Goal: Information Seeking & Learning: Learn about a topic

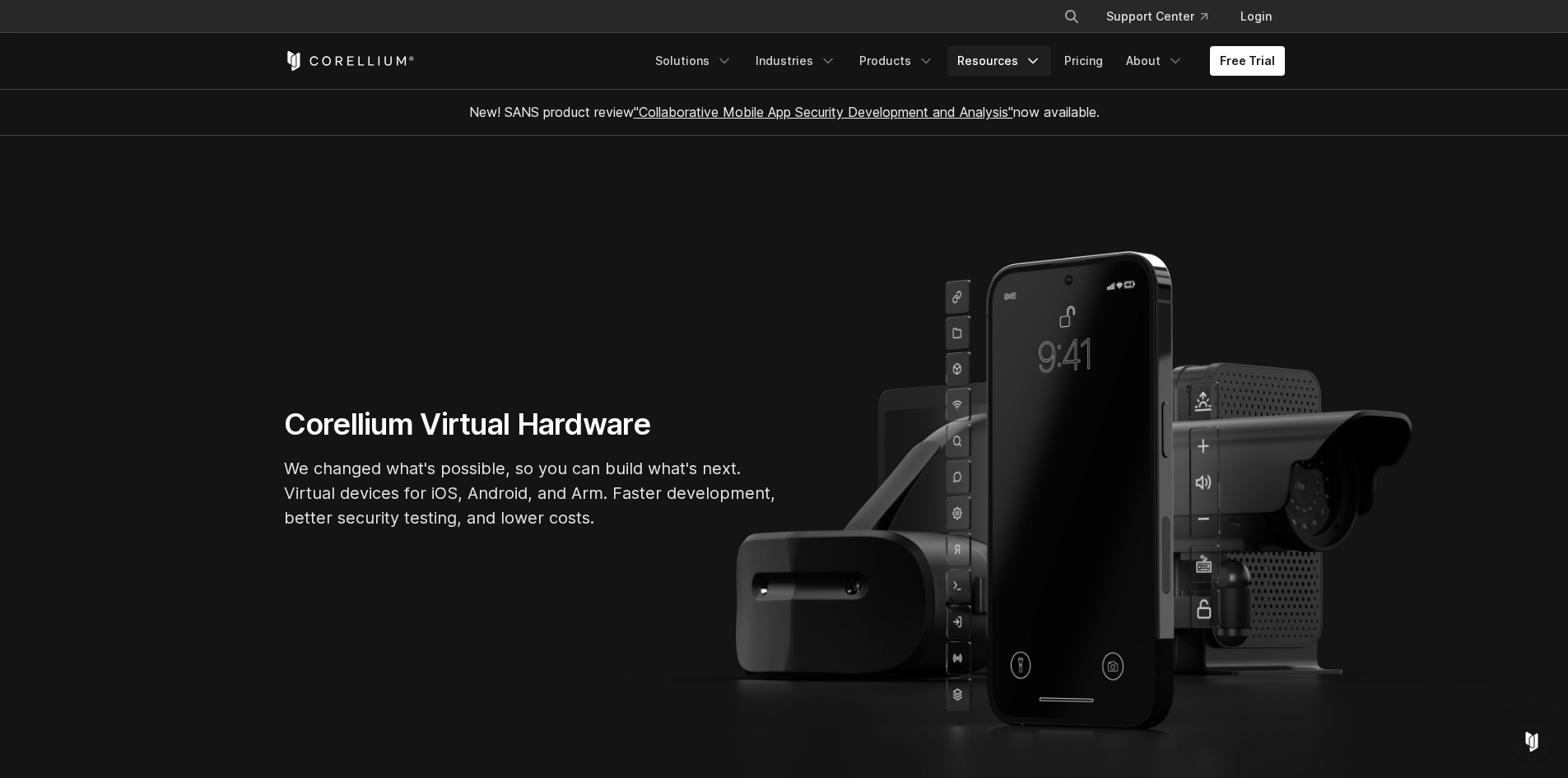
click at [1023, 65] on link "Resources" at bounding box center [999, 61] width 103 height 29
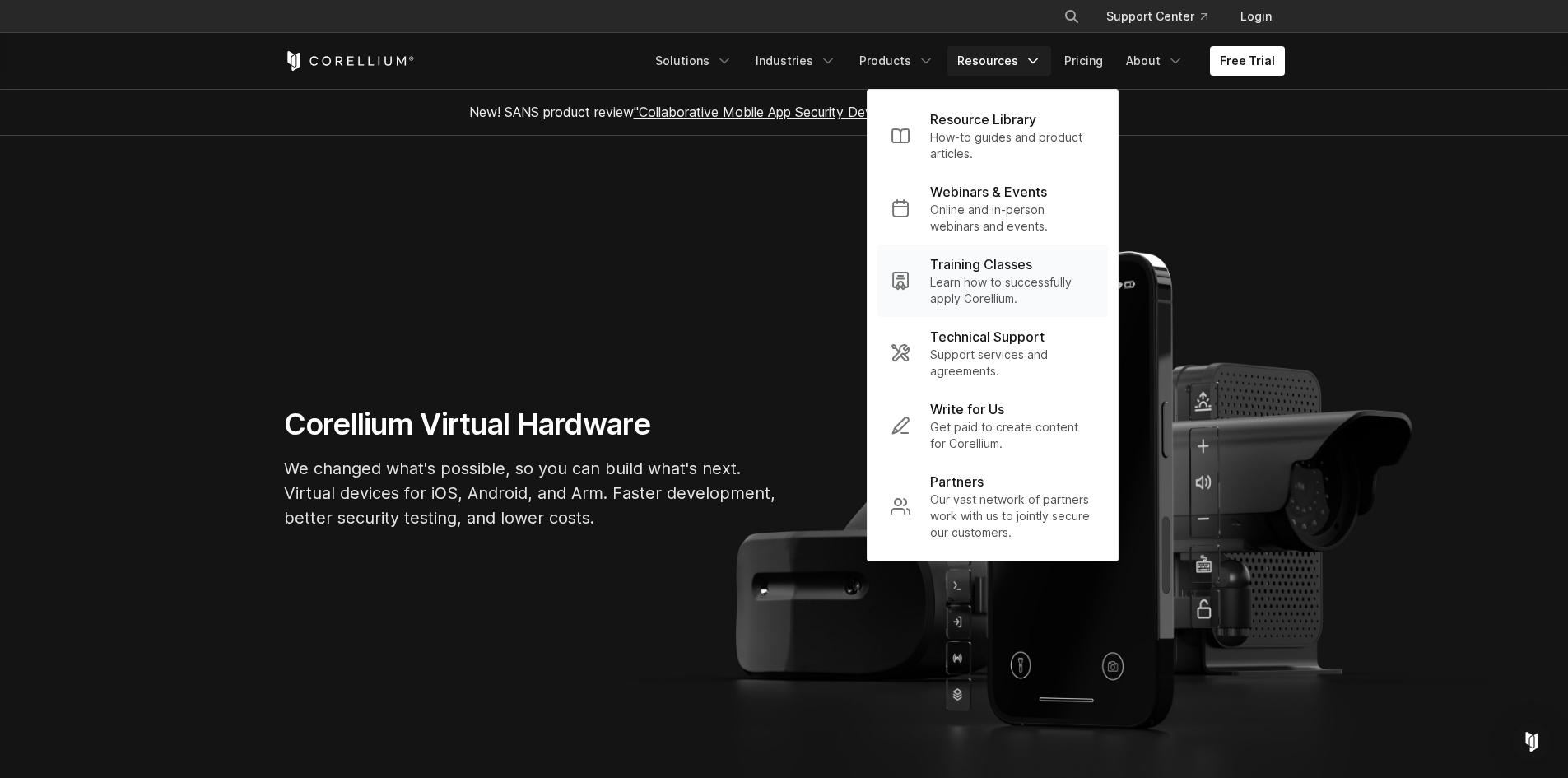
click at [1020, 283] on p "Learn how to successfully apply Corellium." at bounding box center [1012, 290] width 164 height 33
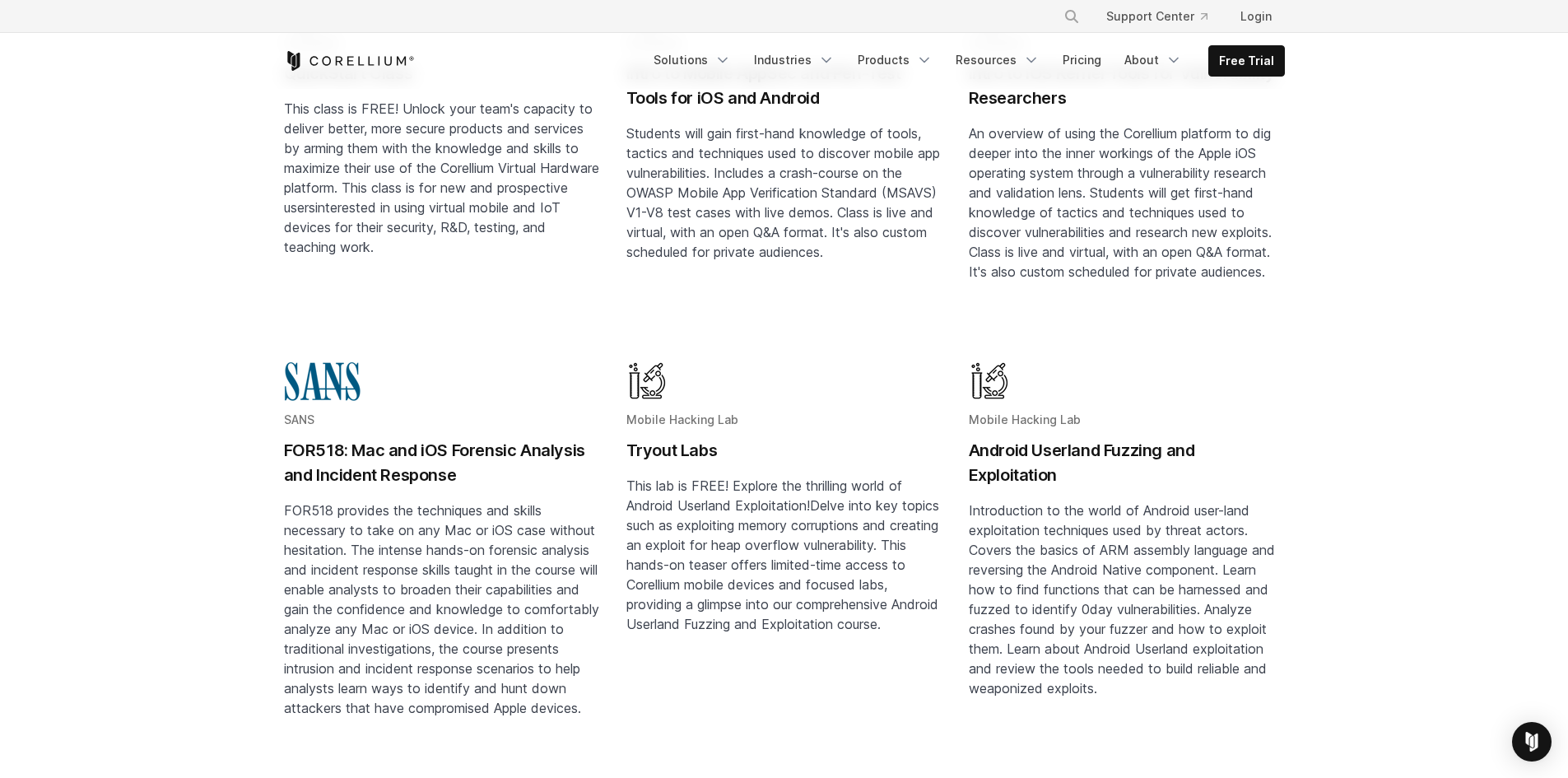
scroll to position [83, 0]
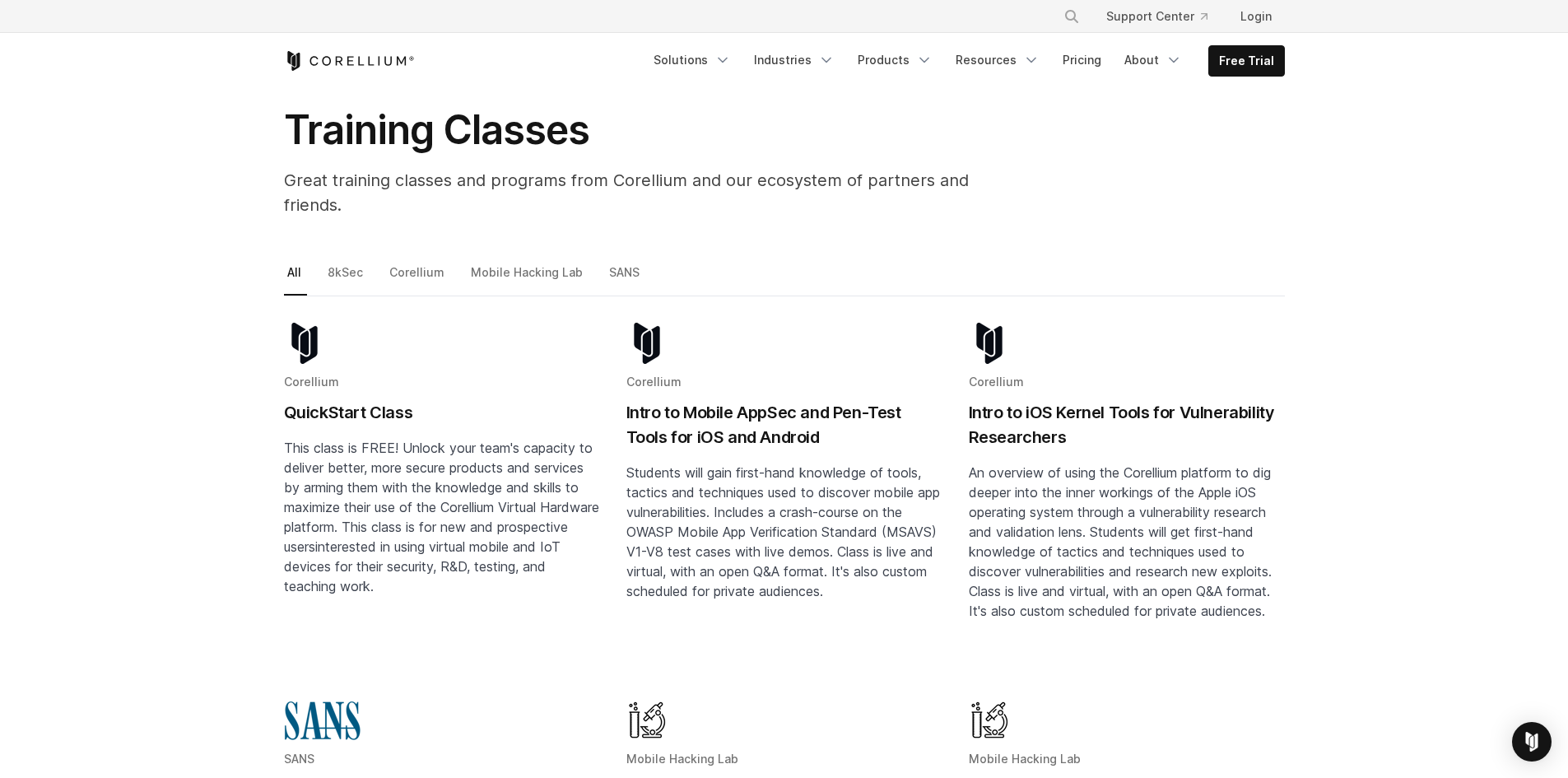
click at [400, 401] on h2 "QuickStart Class" at bounding box center [442, 413] width 316 height 25
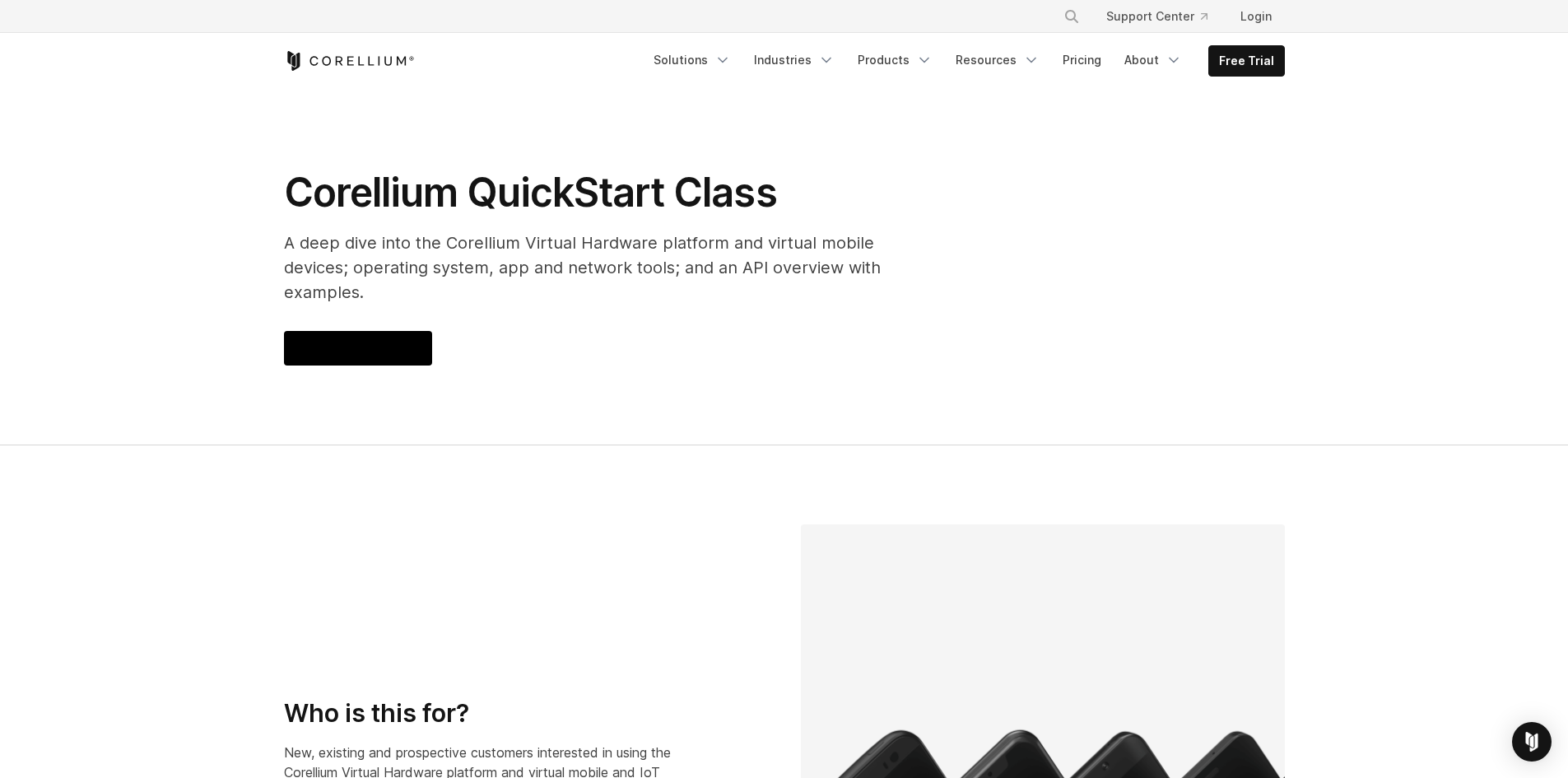
click at [399, 331] on div at bounding box center [358, 348] width 148 height 34
click at [1152, 63] on link "About" at bounding box center [1153, 60] width 77 height 29
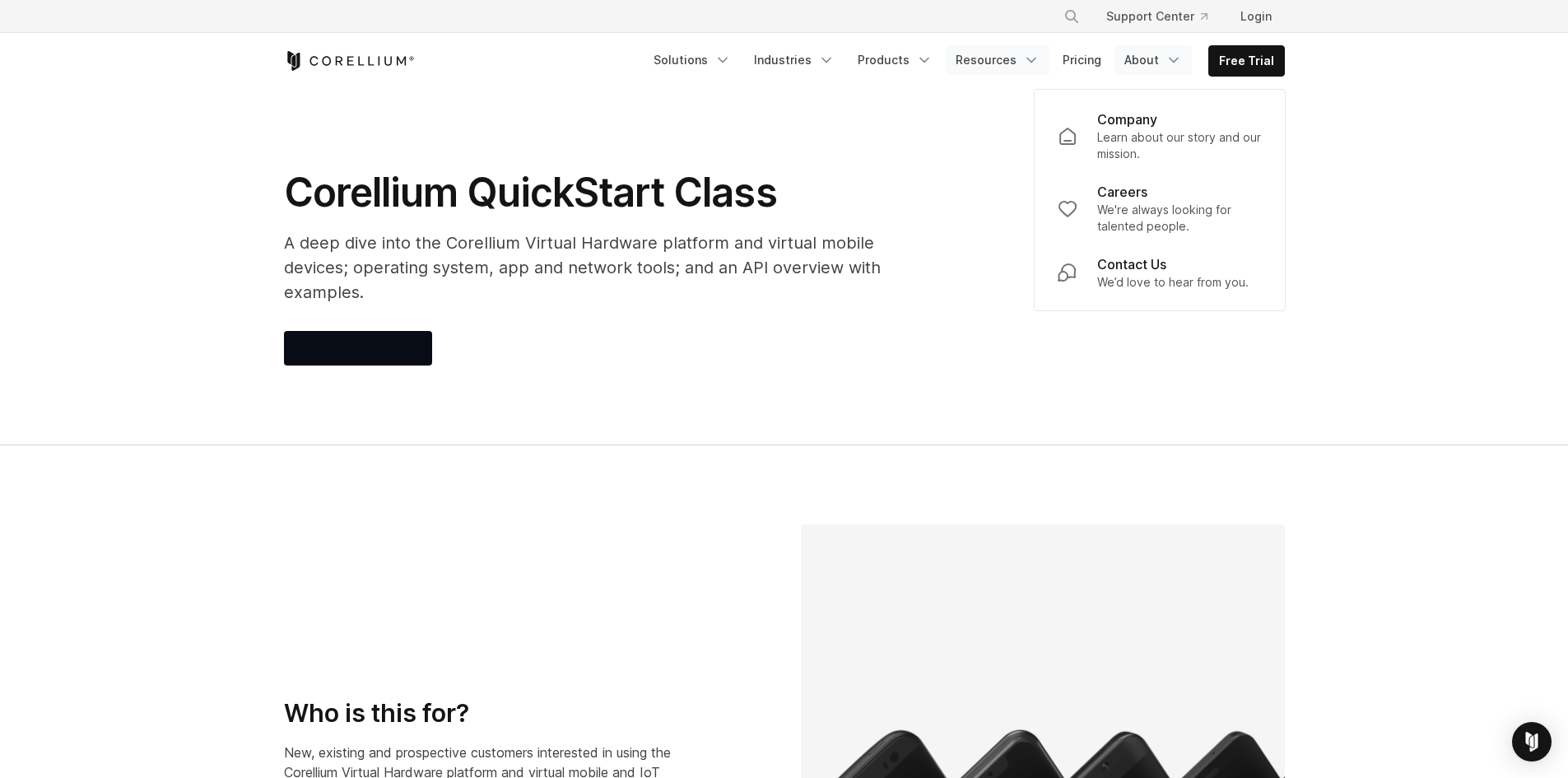
click at [1027, 64] on icon "Navigation Menu" at bounding box center [1031, 59] width 16 height 16
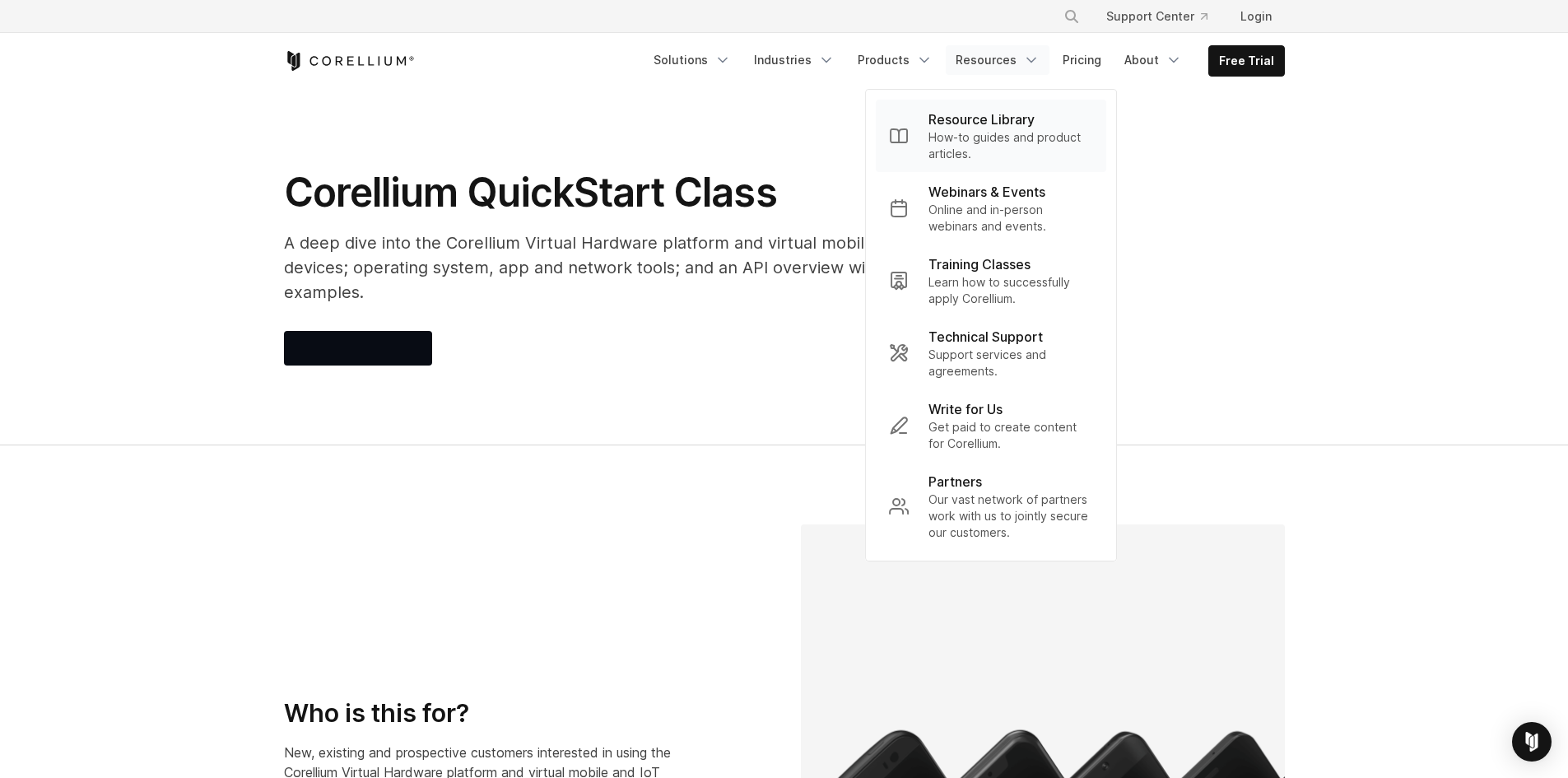
click at [961, 131] on p "How-to guides and product articles." at bounding box center [1010, 146] width 164 height 33
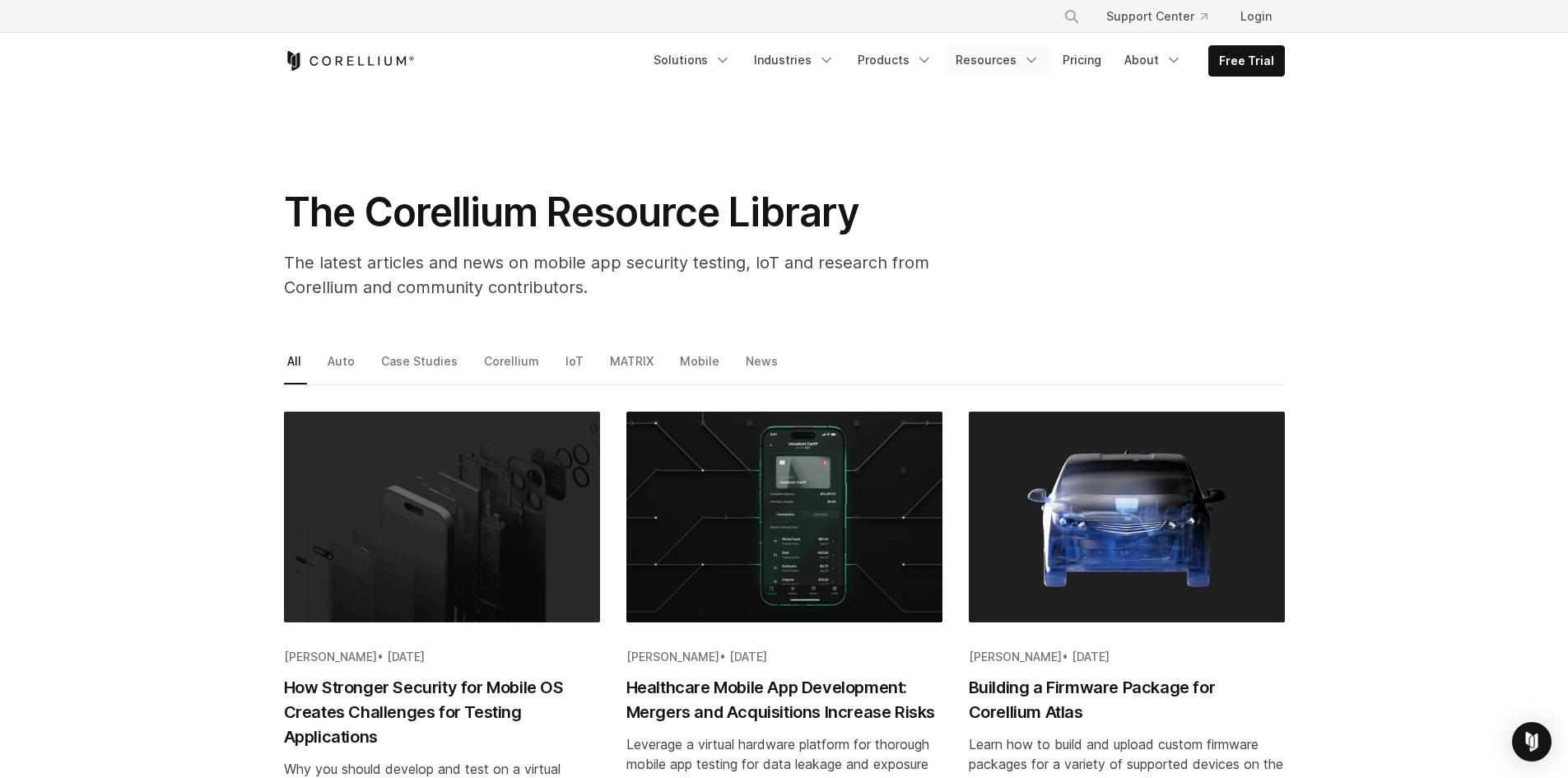
click at [964, 53] on link "Resources" at bounding box center [997, 60] width 103 height 29
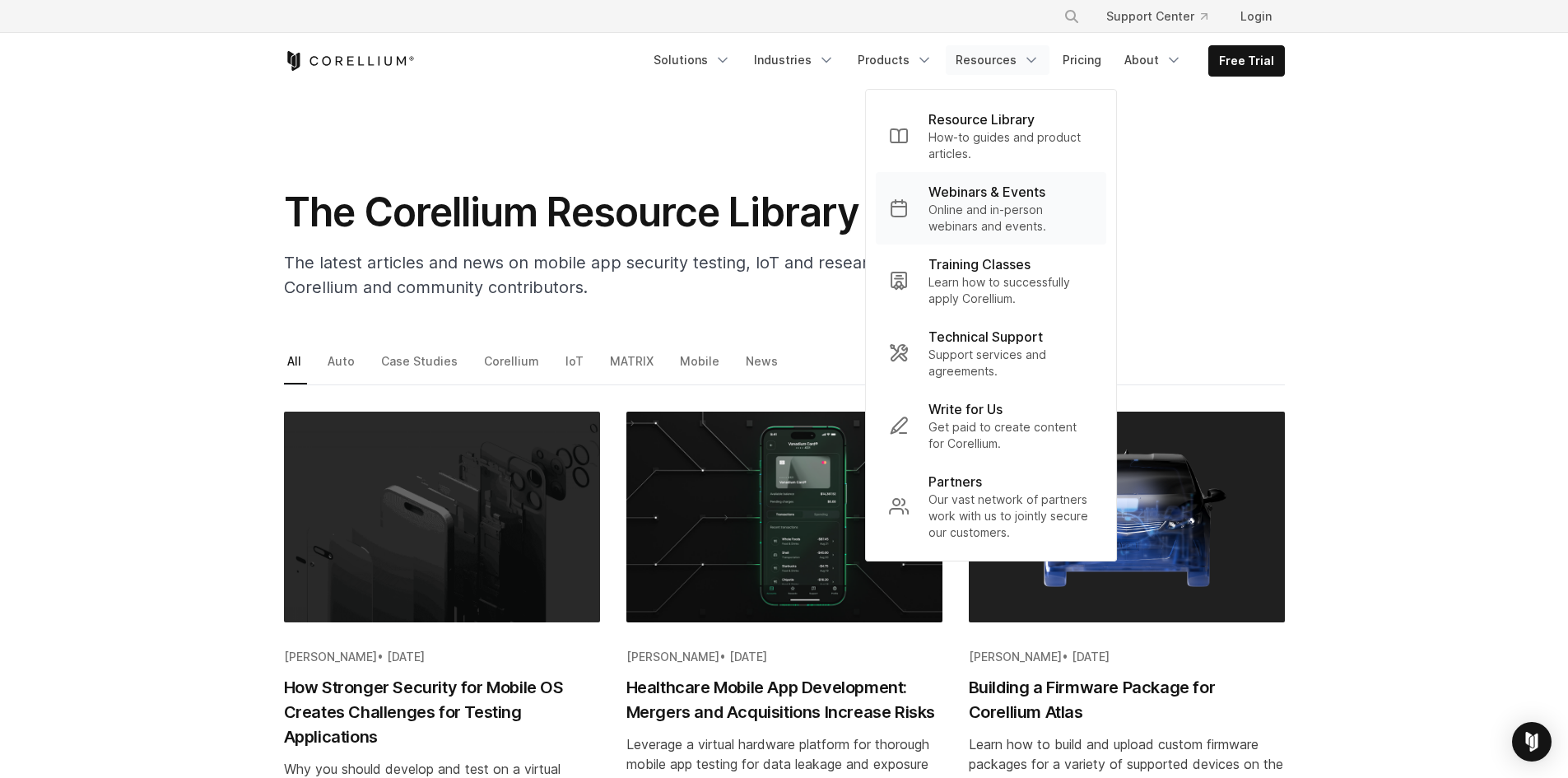
click at [976, 217] on p "Online and in-person webinars and events." at bounding box center [1010, 218] width 164 height 33
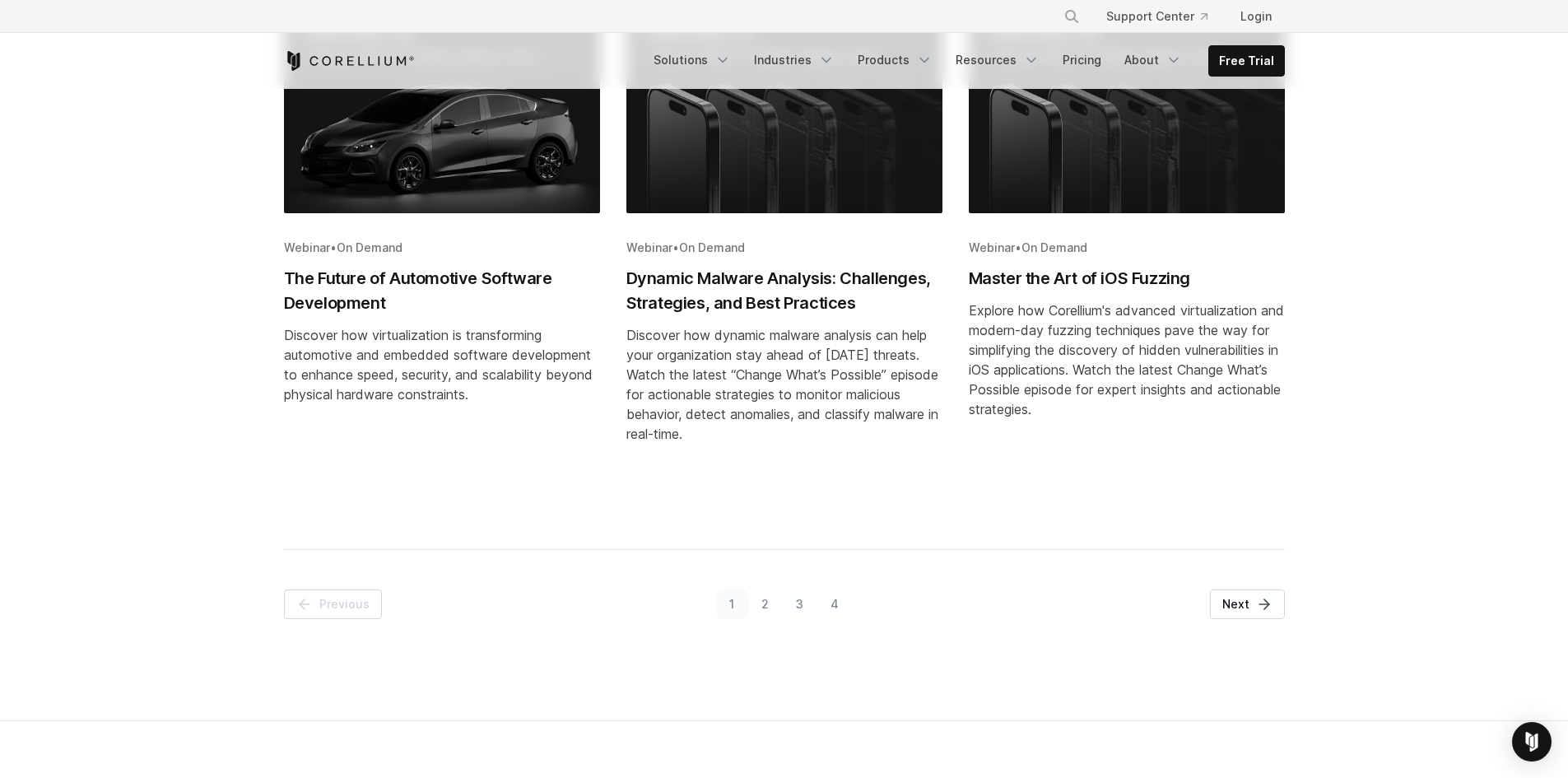
scroll to position [930, 0]
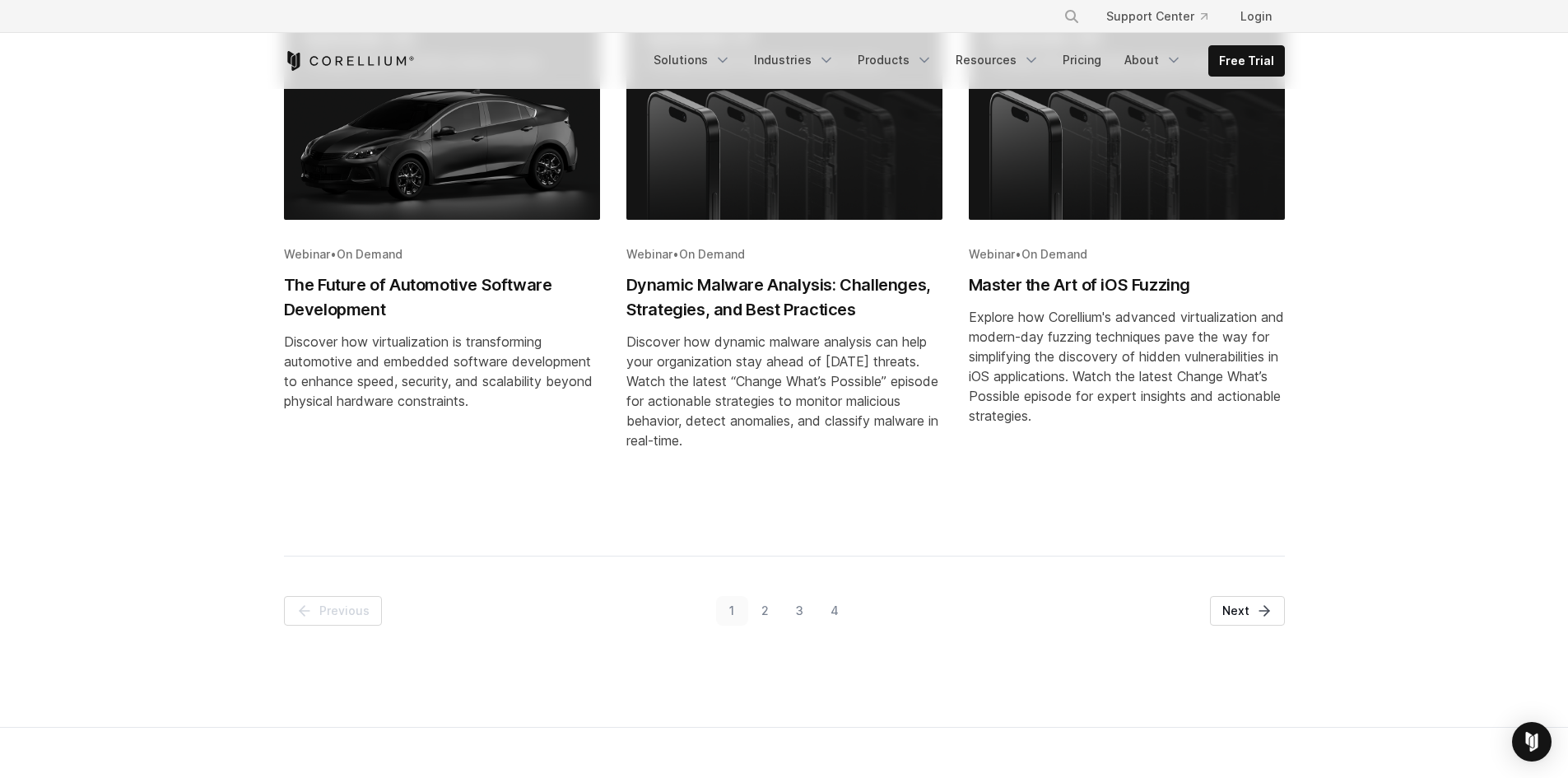
click at [771, 207] on img "Blog post summary: Dynamic Malware Analysis: Challenges, Strategies, and Best P…" at bounding box center [784, 115] width 316 height 211
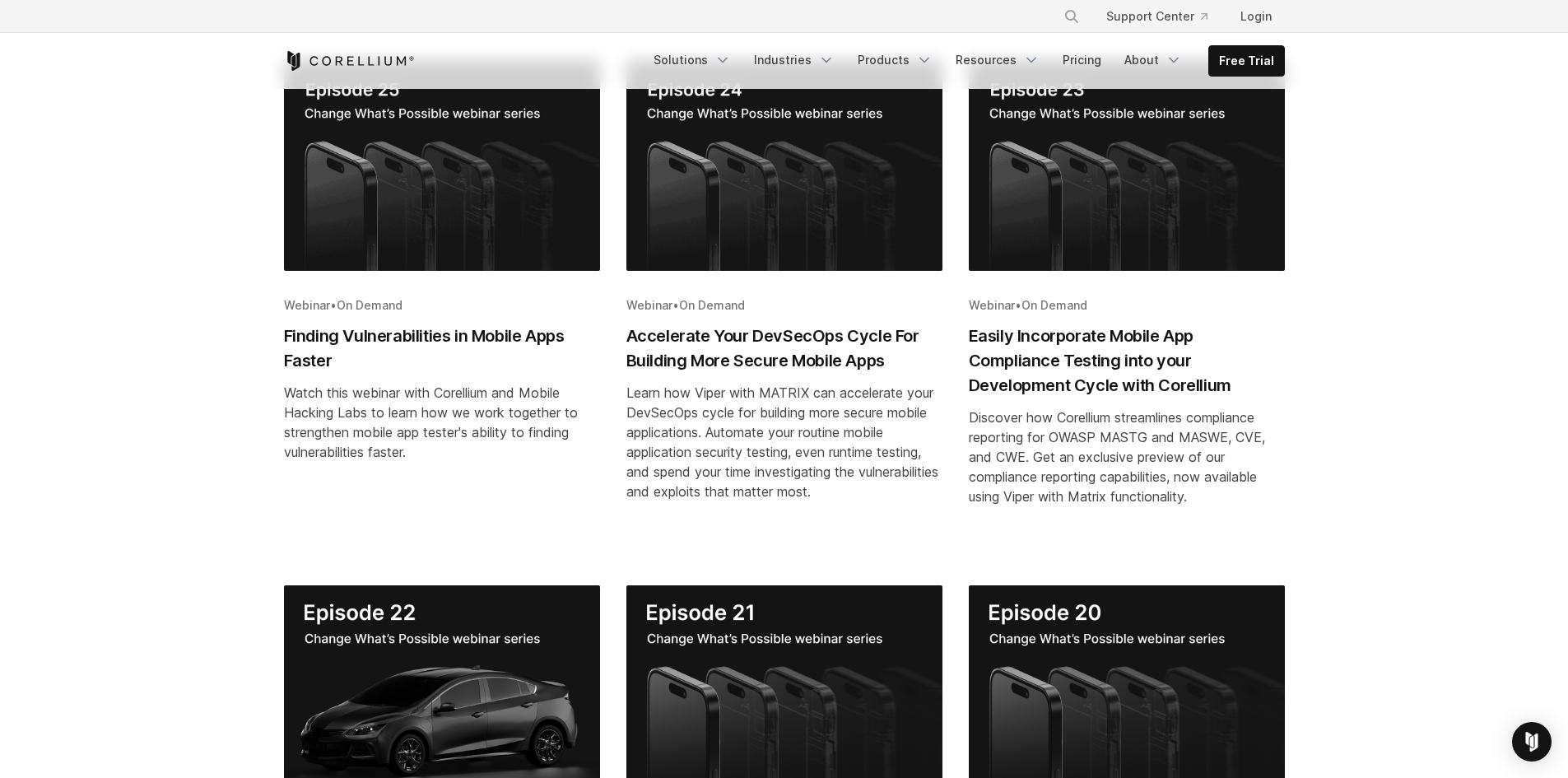
click at [790, 262] on img "Blog post summary: Accelerate Your DevSecOps Cycle For Building More Secure Mob…" at bounding box center [784, 165] width 316 height 211
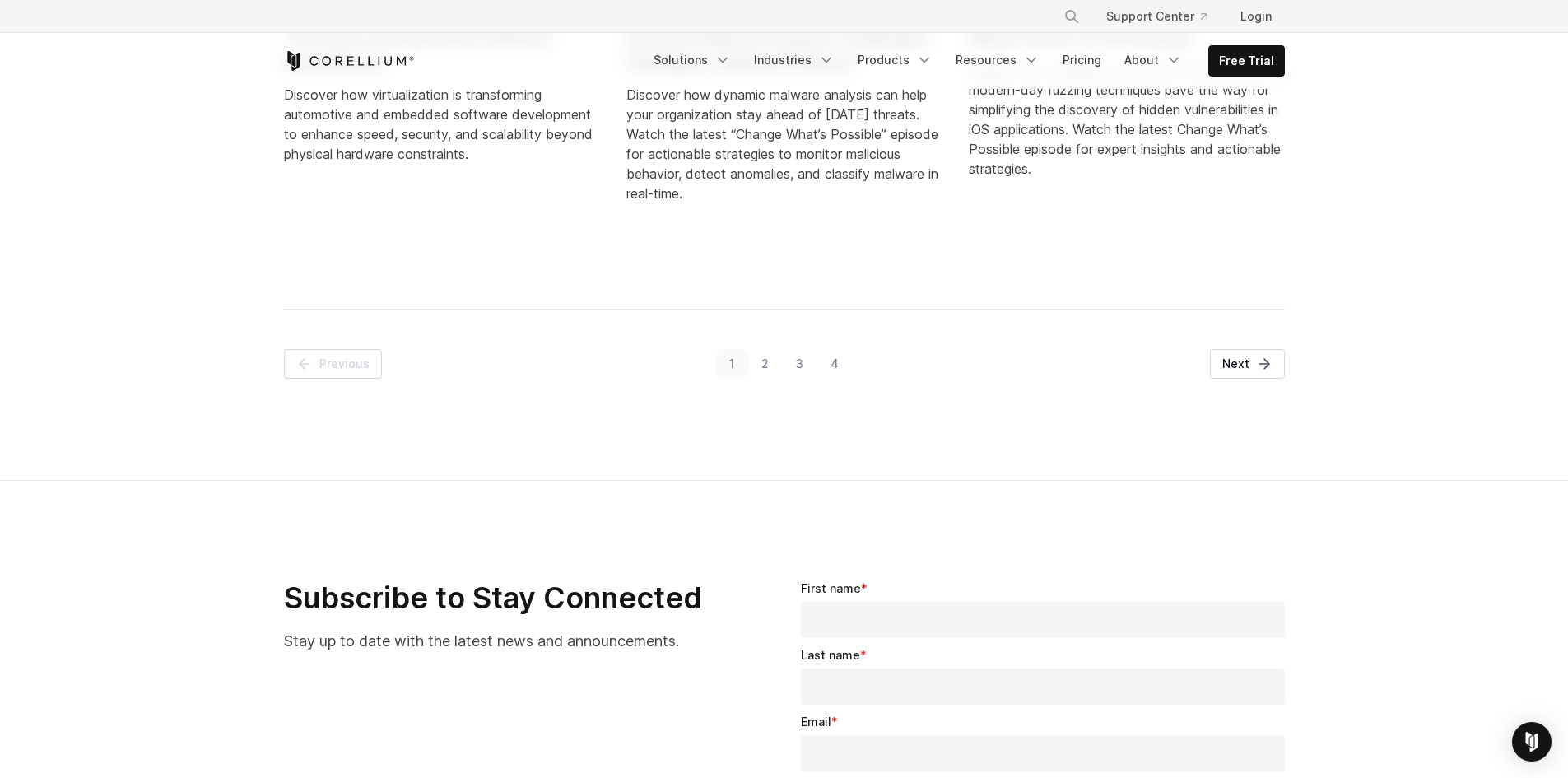
click at [840, 366] on link "4" at bounding box center [834, 364] width 35 height 29
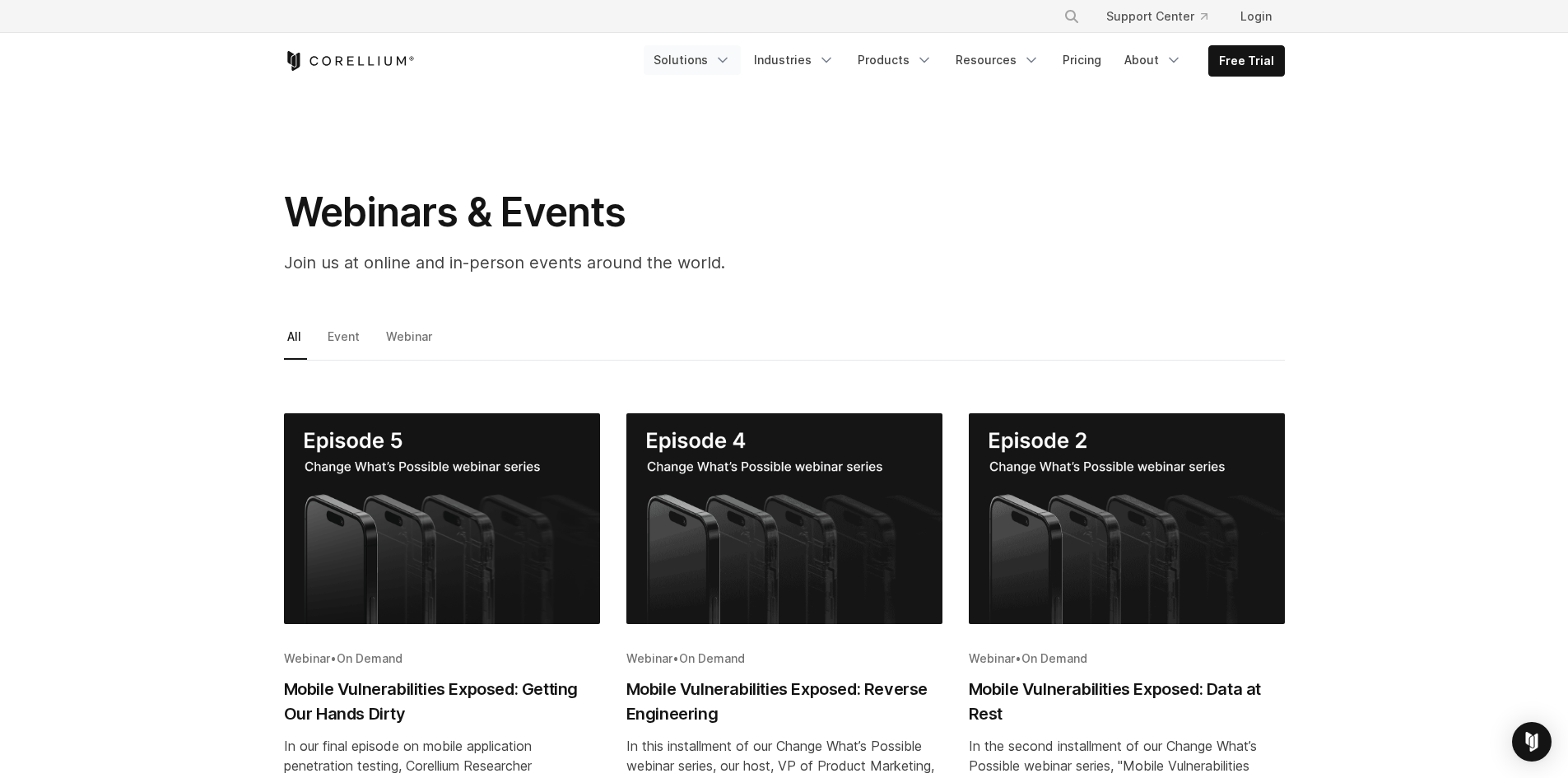
click at [722, 49] on link "Solutions" at bounding box center [692, 60] width 97 height 29
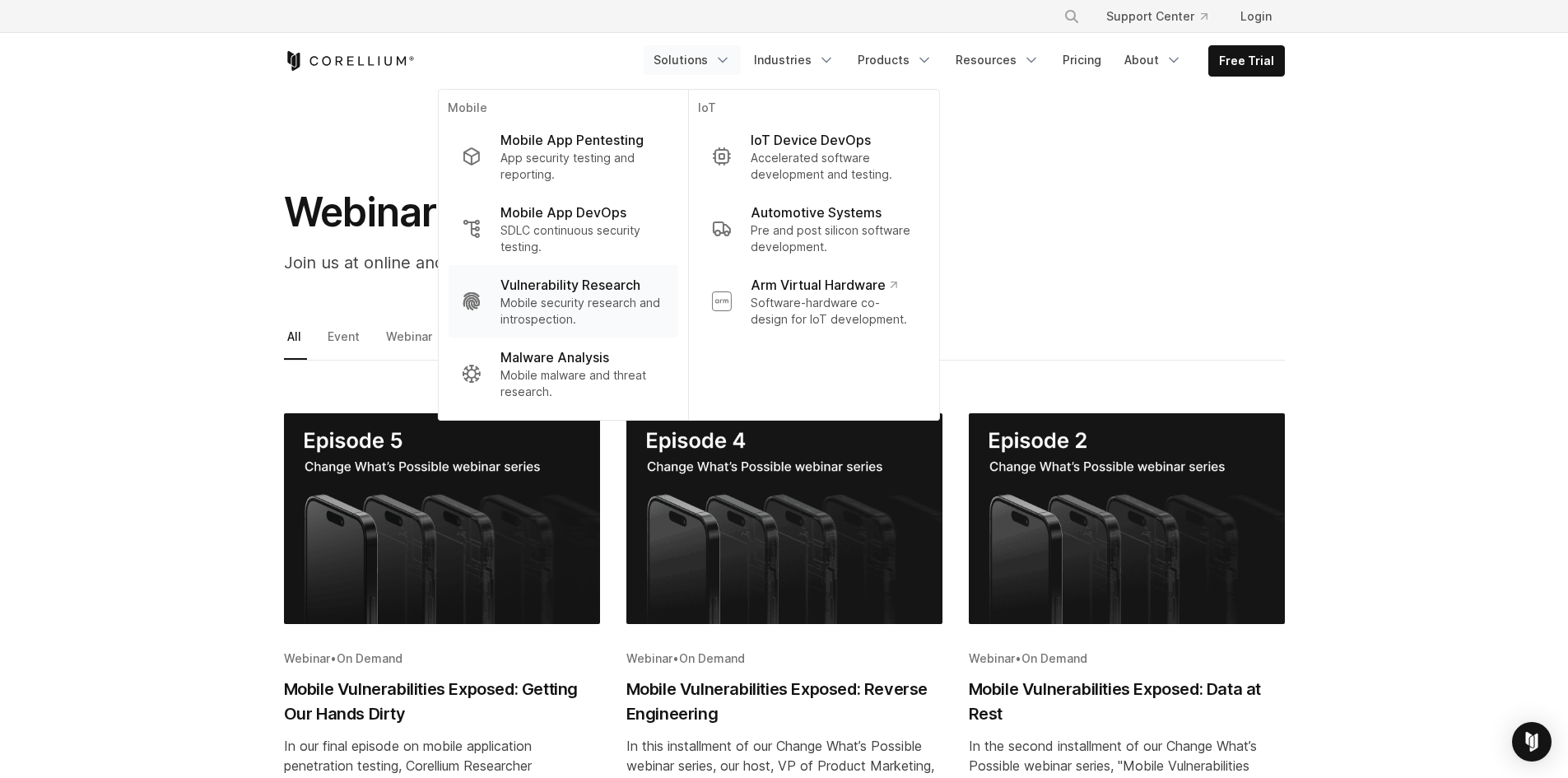
click at [619, 290] on p "Vulnerability Research" at bounding box center [570, 284] width 140 height 20
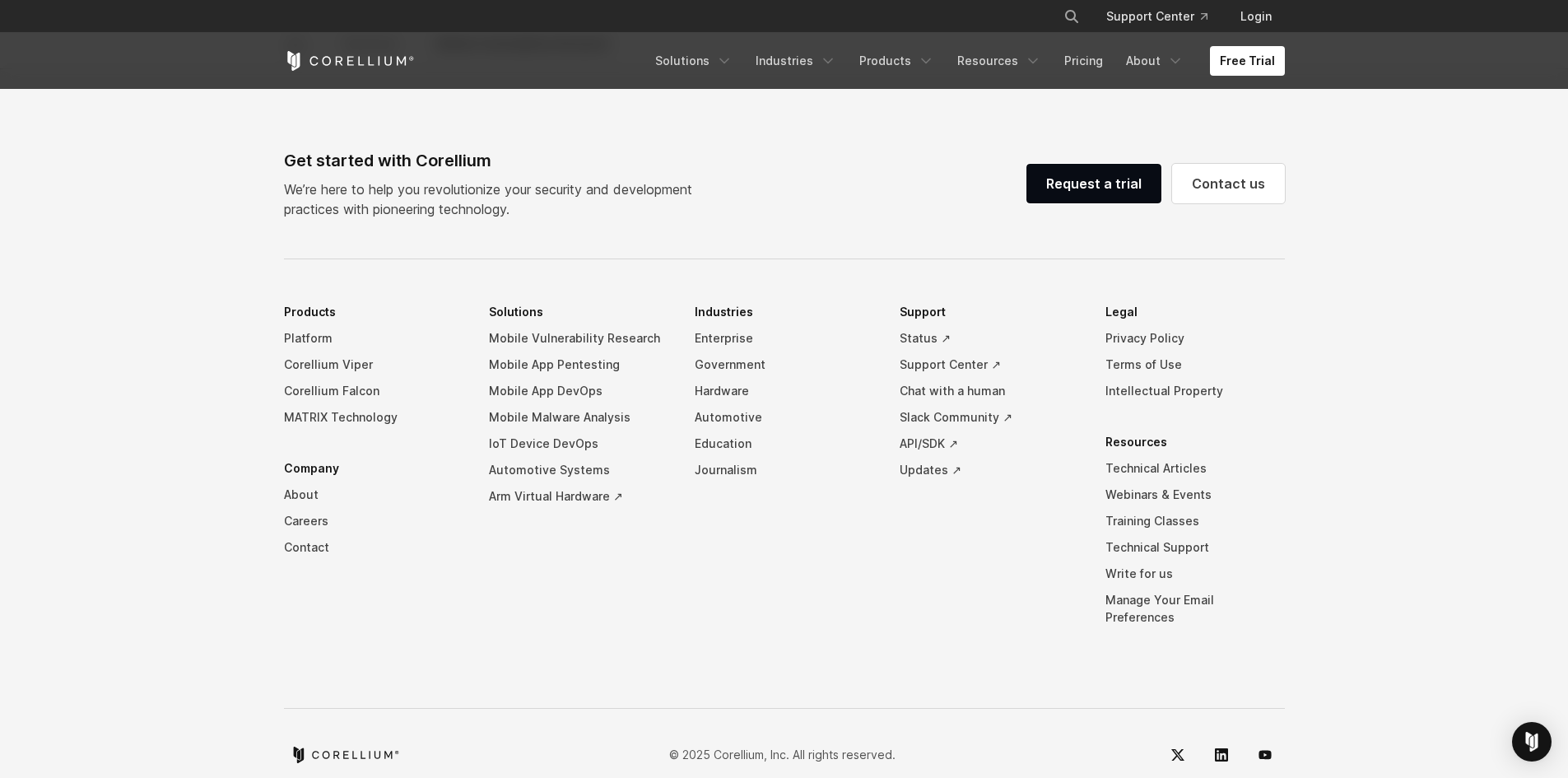
scroll to position [5518, 0]
click at [702, 65] on link "Solutions" at bounding box center [694, 61] width 97 height 29
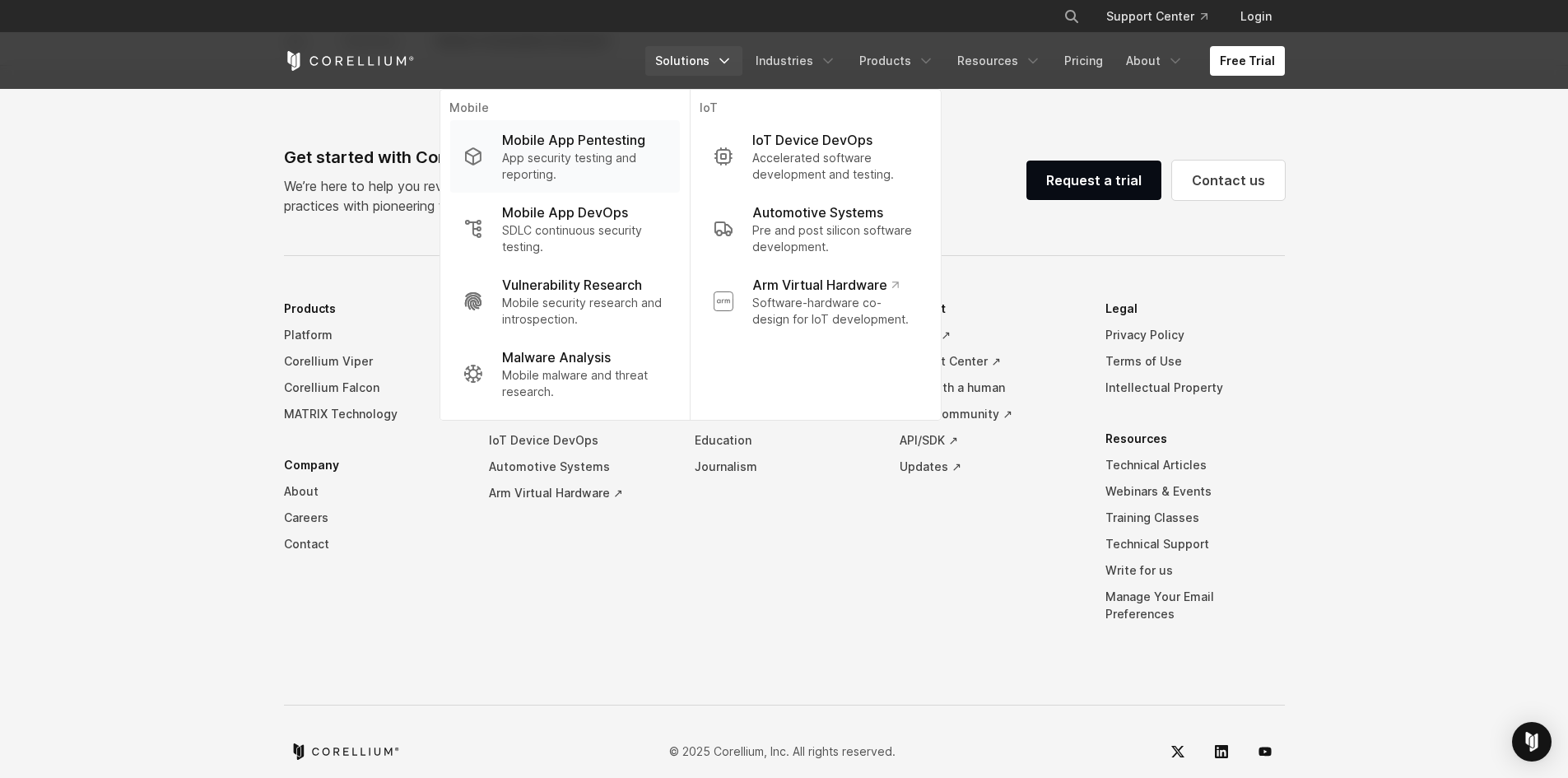
click at [629, 146] on p "Mobile App Pentesting" at bounding box center [573, 140] width 143 height 20
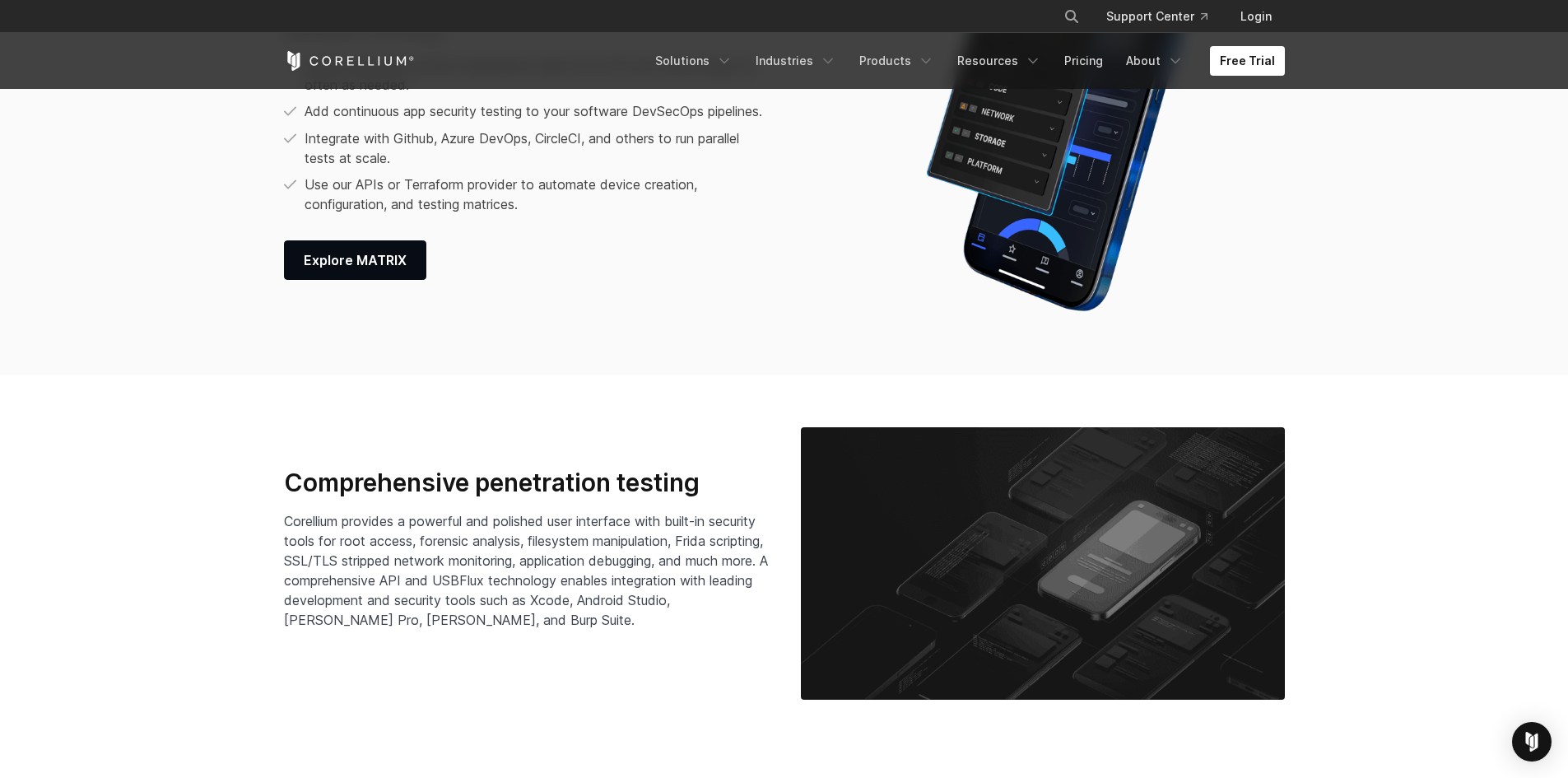
scroll to position [2389, 0]
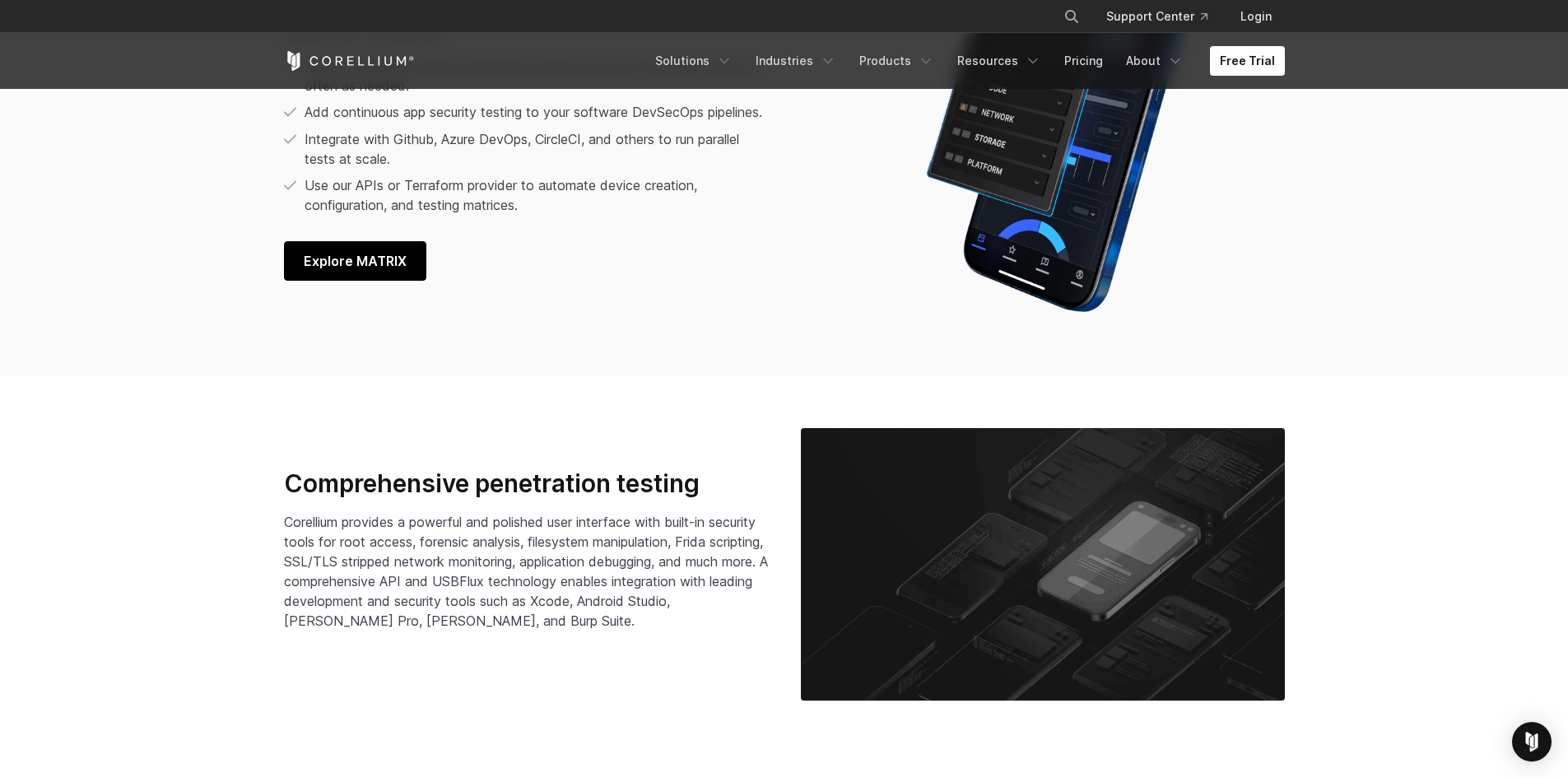
click at [380, 255] on link "Explore MATRIX" at bounding box center [355, 261] width 142 height 40
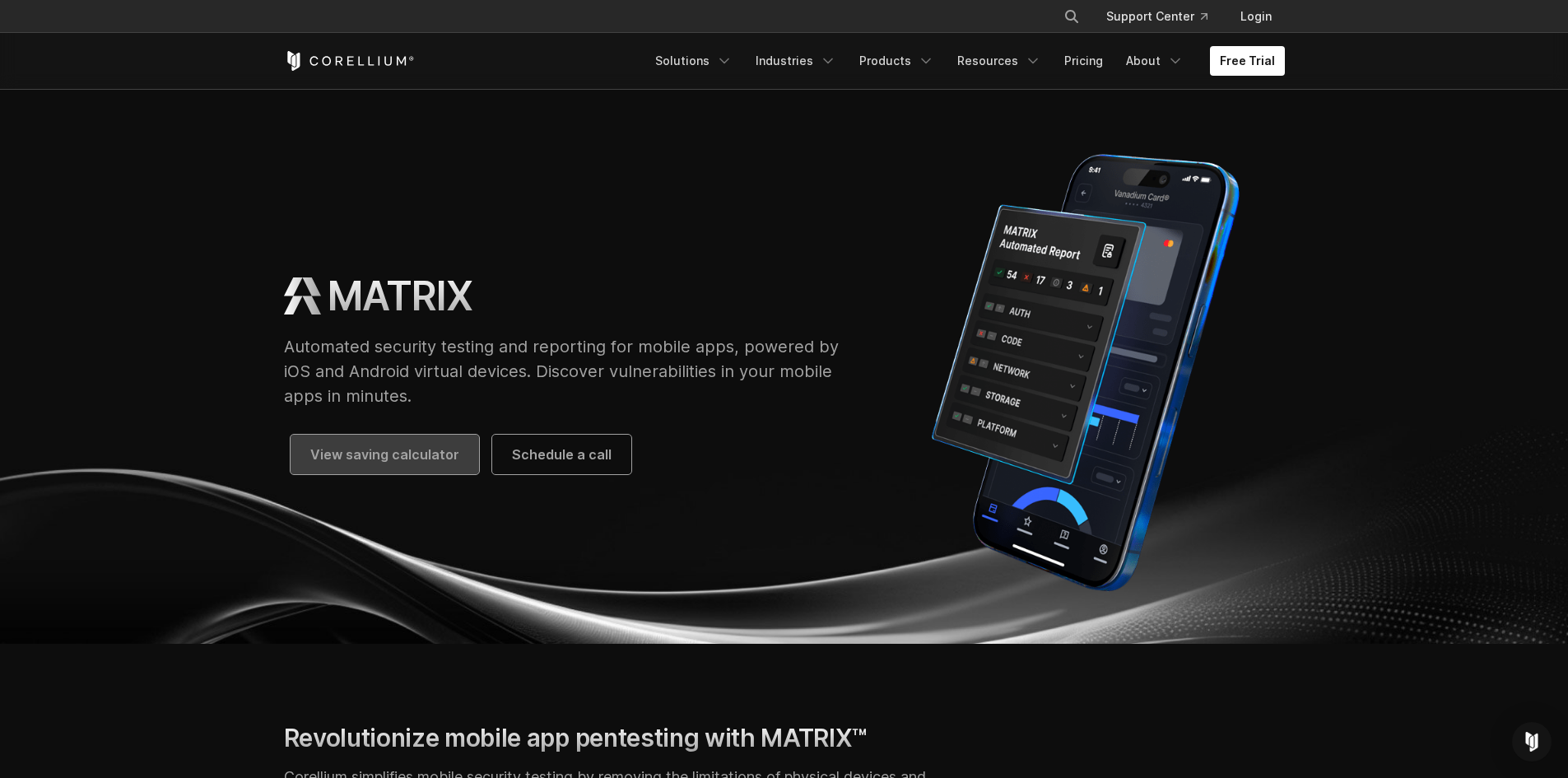
click at [394, 451] on span "View saving calculator" at bounding box center [384, 454] width 149 height 20
